Goal: Task Accomplishment & Management: Manage account settings

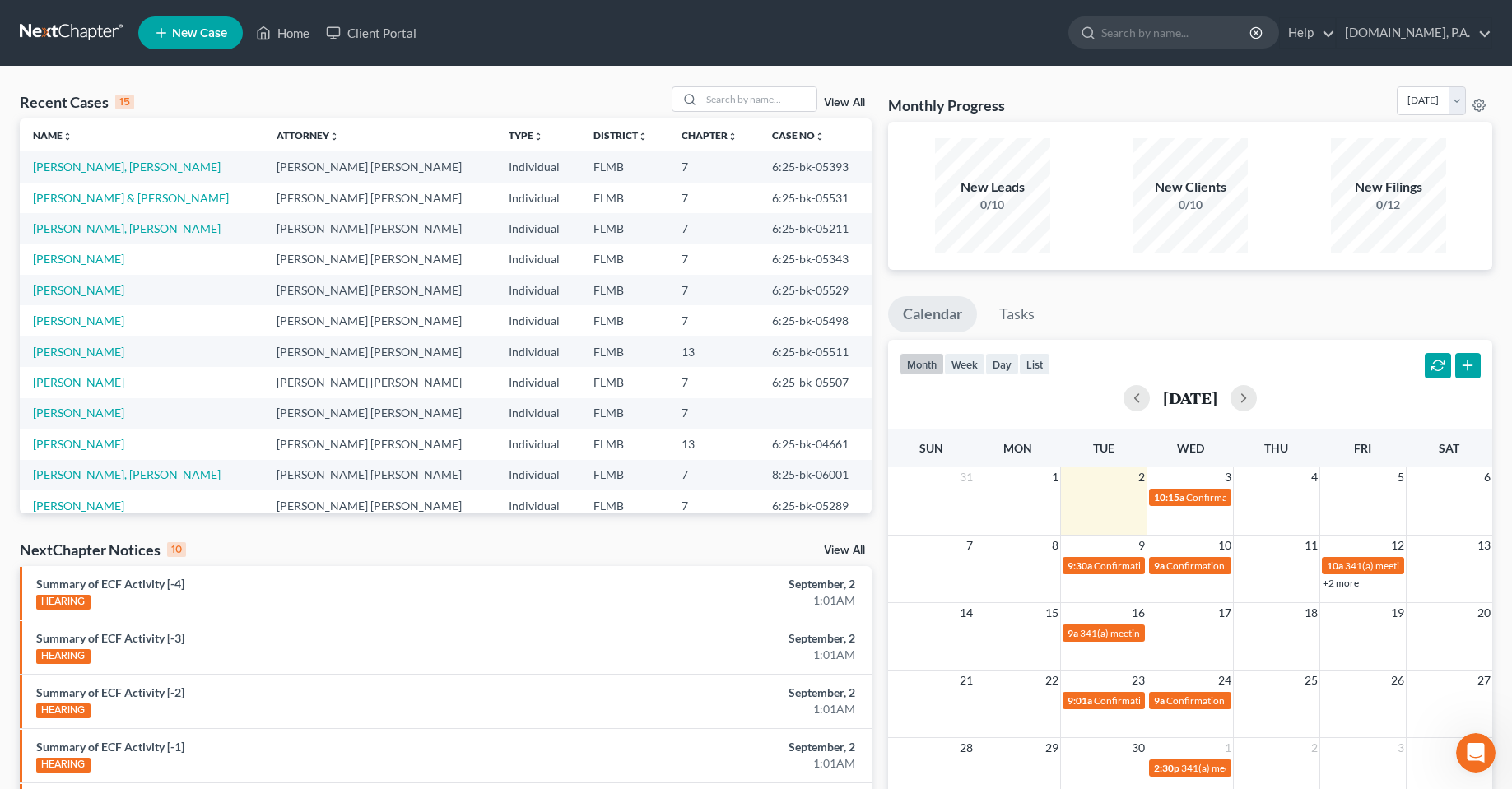
click at [356, 107] on div "Recent Cases 15 View All" at bounding box center [445, 102] width 852 height 32
click at [390, 32] on link "Client Portal" at bounding box center [371, 33] width 107 height 30
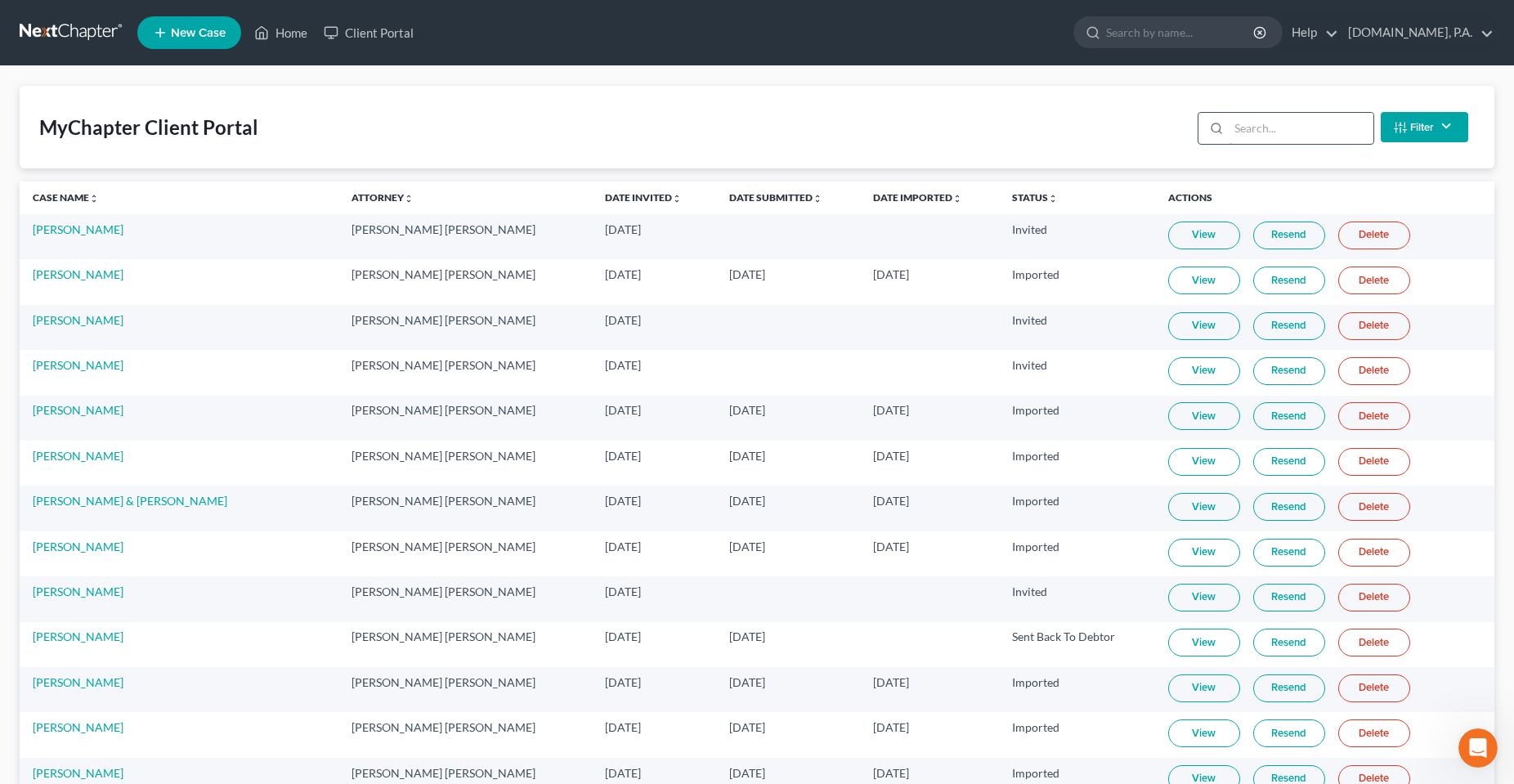
click at [1252, 121] on input "search" at bounding box center [1300, 129] width 145 height 32
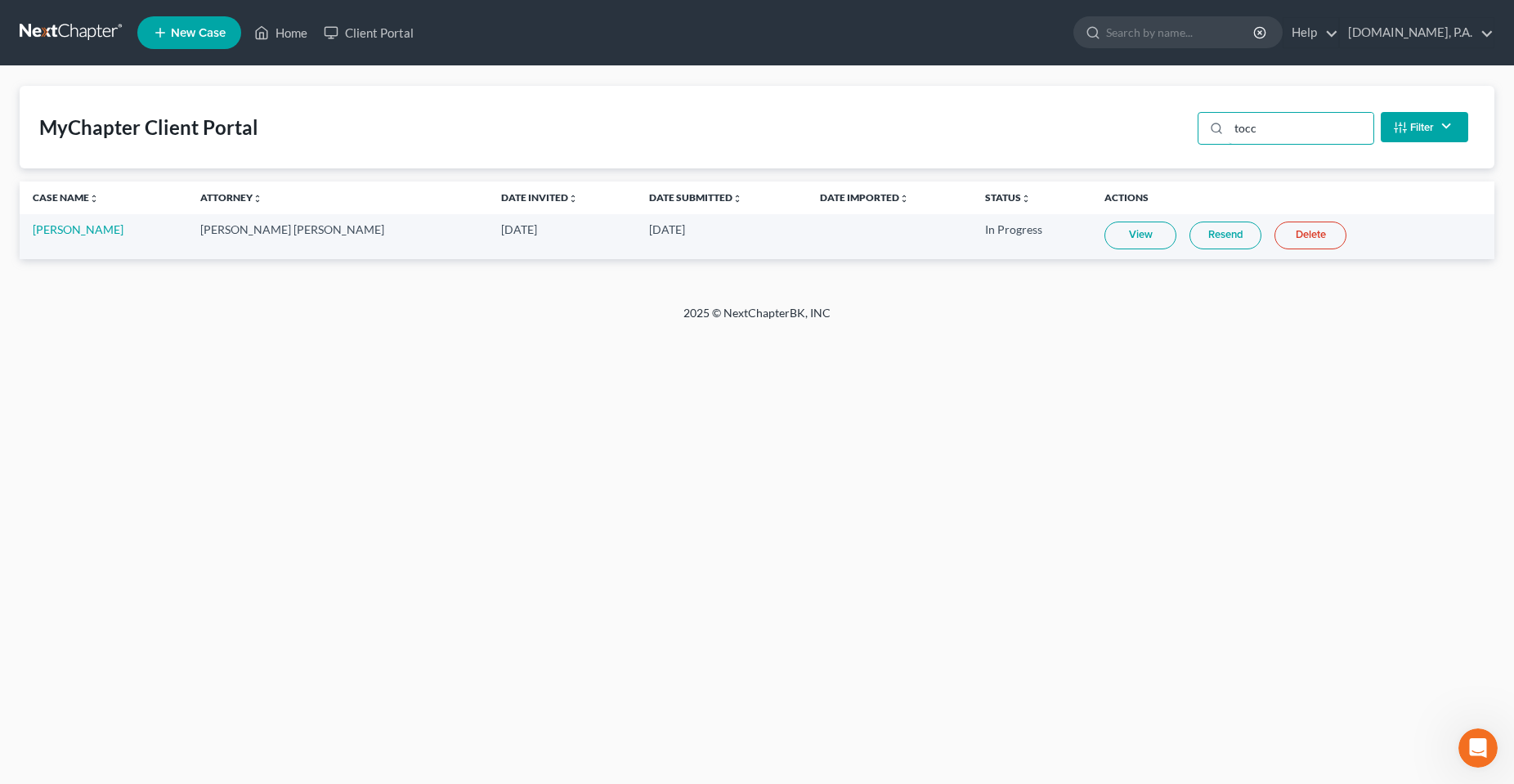
type input "tocc"
click at [522, 404] on div "Home New Case Client Portal [DOMAIN_NAME], P.A. [PERSON_NAME][EMAIL_ADDRESS][DO…" at bounding box center [757, 392] width 1514 height 784
click at [1202, 444] on div "Home New Case Client Portal [DOMAIN_NAME], P.A. [PERSON_NAME][EMAIL_ADDRESS][DO…" at bounding box center [757, 392] width 1514 height 784
click at [1104, 243] on link "View" at bounding box center [1140, 235] width 72 height 28
click at [1190, 242] on link "Resend" at bounding box center [1225, 235] width 72 height 28
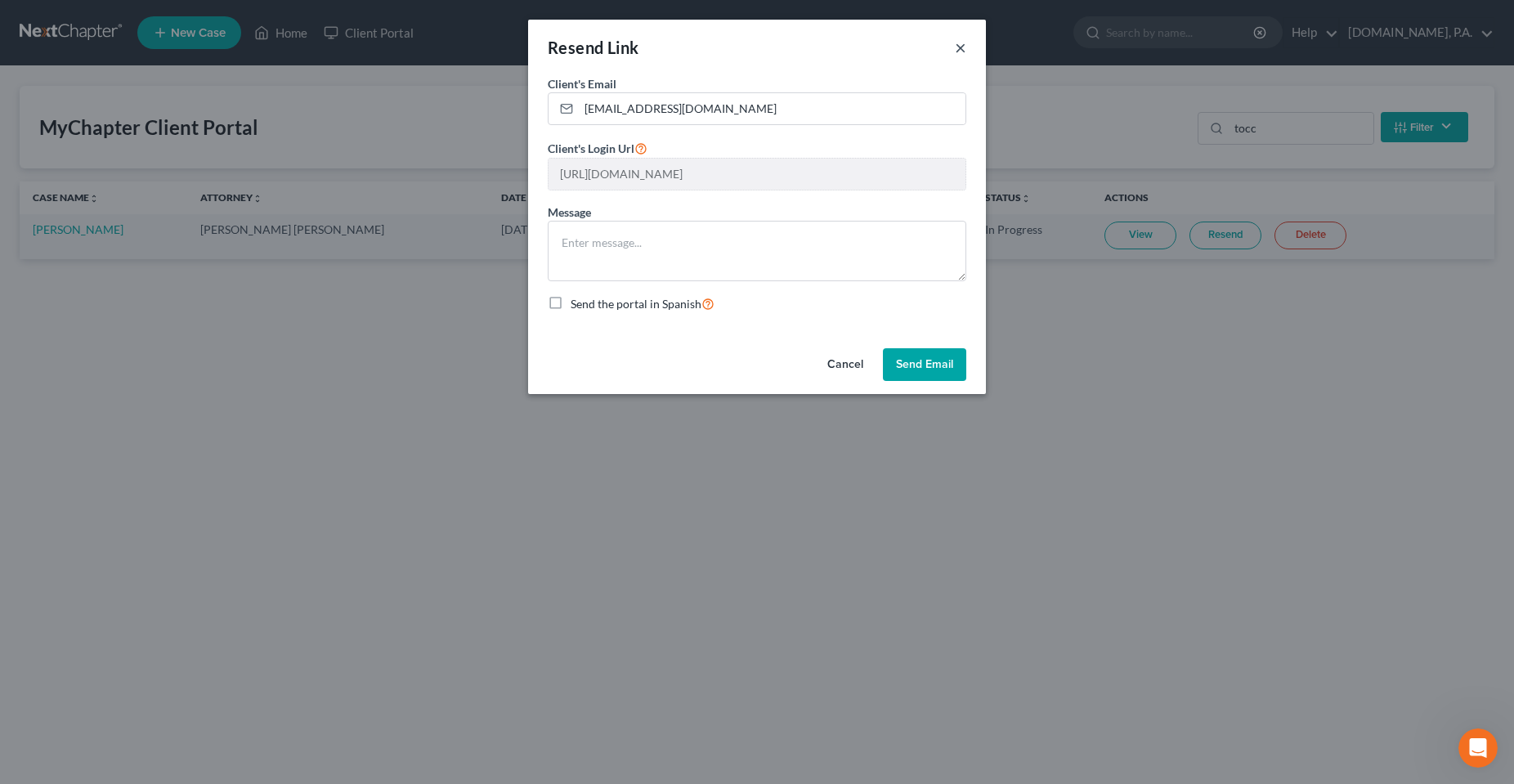
click at [958, 53] on button "×" at bounding box center [960, 47] width 12 height 20
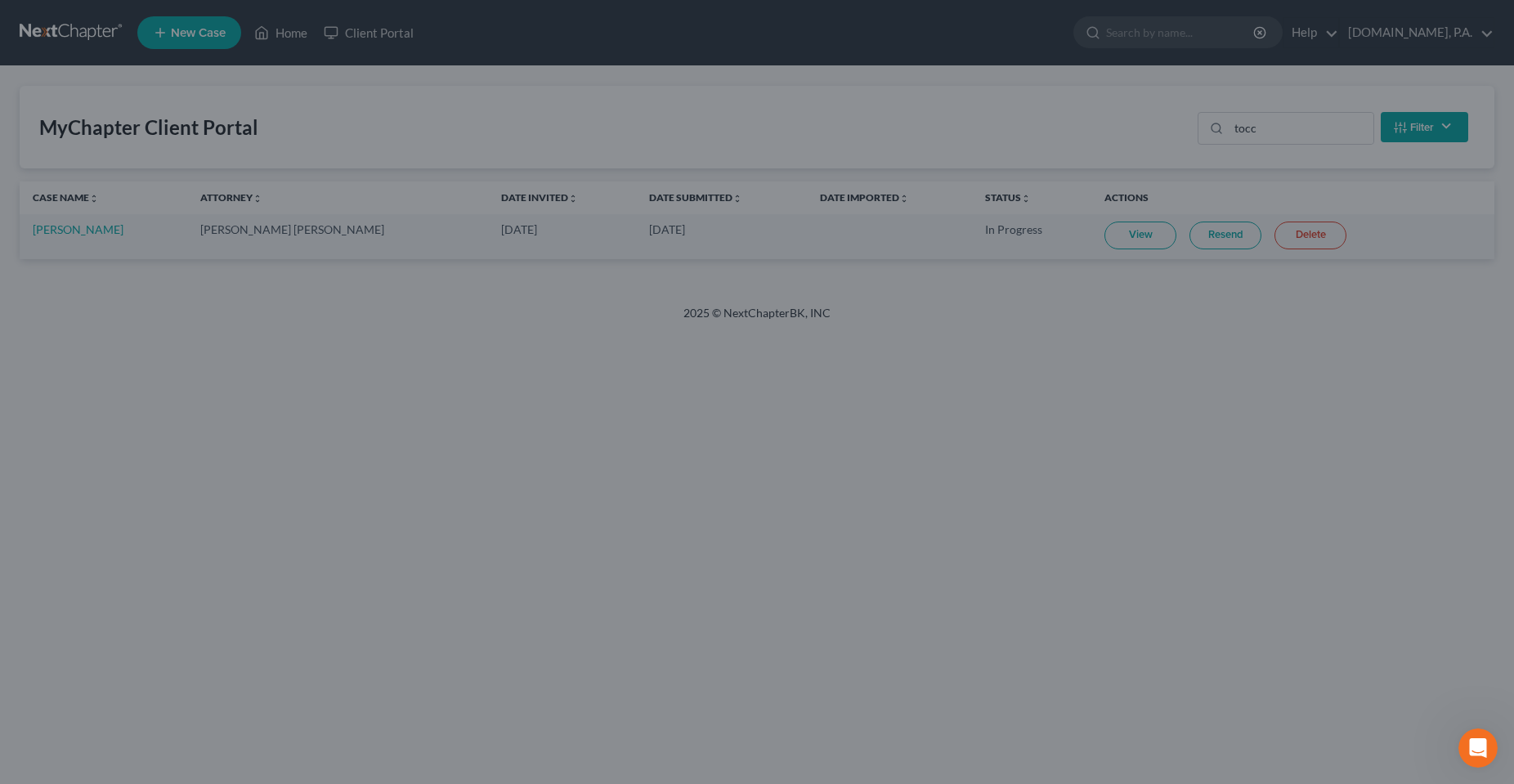
drag, startPoint x: 671, startPoint y: 390, endPoint x: 640, endPoint y: 390, distance: 31.0
click at [670, 390] on div at bounding box center [757, 392] width 1514 height 784
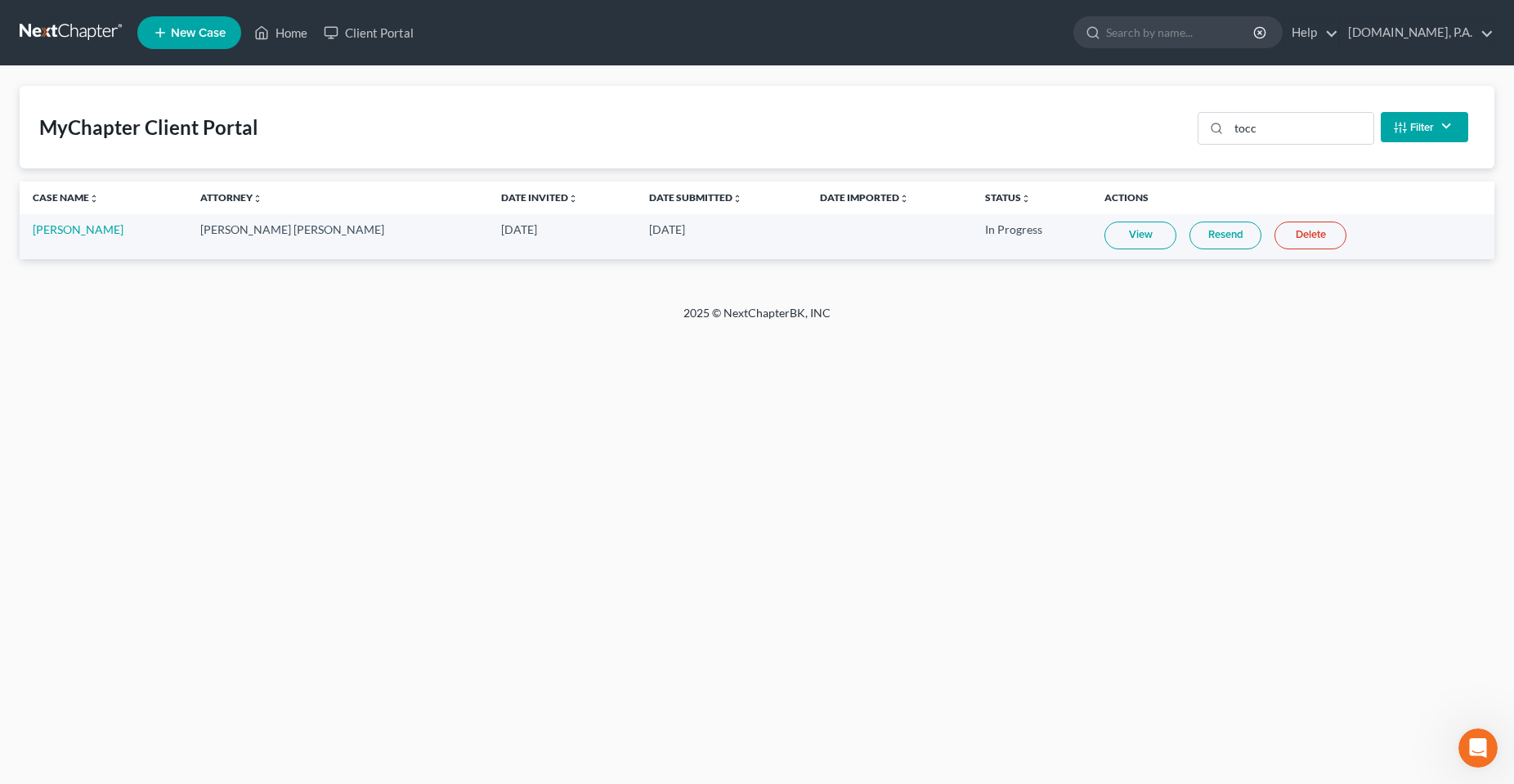
click at [724, 520] on div "Home New Case Client Portal [DOMAIN_NAME], P.A. [PERSON_NAME][EMAIL_ADDRESS][DO…" at bounding box center [757, 392] width 1514 height 784
click at [498, 543] on div "Home New Case Client Portal [DOMAIN_NAME], P.A. [PERSON_NAME][EMAIL_ADDRESS][DO…" at bounding box center [757, 392] width 1514 height 784
click at [1104, 237] on link "View" at bounding box center [1140, 235] width 72 height 28
